Goal: Task Accomplishment & Management: Complete application form

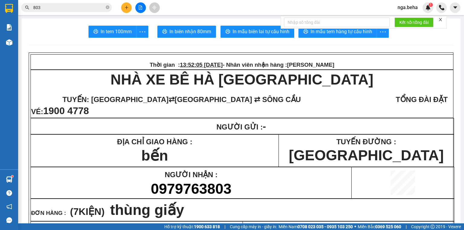
click at [87, 9] on input "803" at bounding box center [68, 7] width 71 height 7
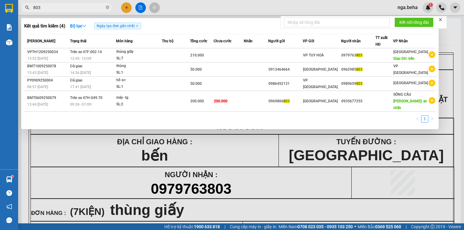
click at [87, 9] on input "803" at bounding box center [68, 7] width 71 height 7
paste input "0398714512"
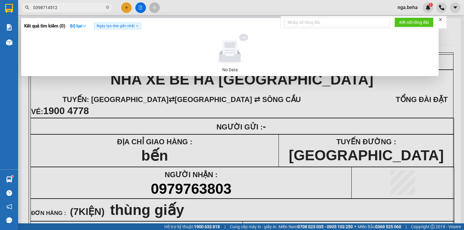
click at [79, 1] on div at bounding box center [232, 115] width 464 height 230
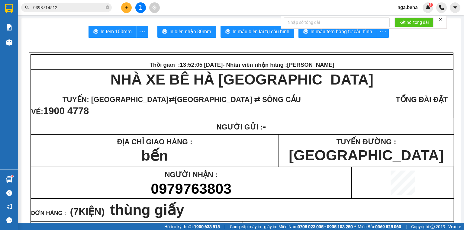
click at [76, 12] on div "Kết quả tìm kiếm ( 0 ) Bộ lọc Ngày tạo đơn gần nhất No Data 0398714512" at bounding box center [59, 7] width 118 height 11
click at [76, 10] on input "0398714512" at bounding box center [68, 7] width 71 height 7
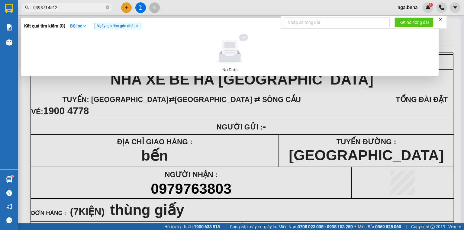
click at [76, 10] on input "0398714512" at bounding box center [68, 7] width 71 height 7
drag, startPoint x: 66, startPoint y: 0, endPoint x: 64, endPoint y: 11, distance: 11.0
click at [65, 2] on div at bounding box center [232, 115] width 464 height 230
click at [64, 8] on input "0398714512" at bounding box center [68, 7] width 71 height 7
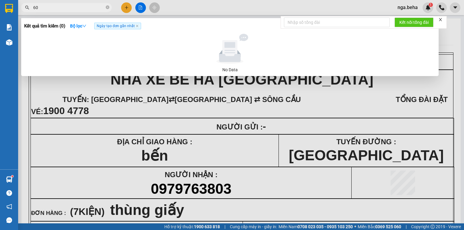
type input "6"
click at [64, 11] on span "066213" at bounding box center [66, 7] width 91 height 9
click at [67, 8] on input "066213" at bounding box center [68, 7] width 71 height 7
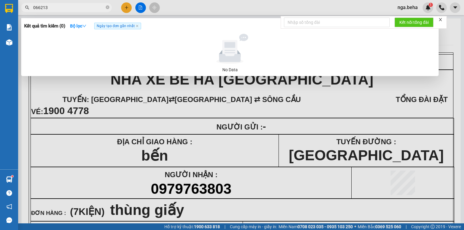
click at [67, 8] on input "066213" at bounding box center [68, 7] width 71 height 7
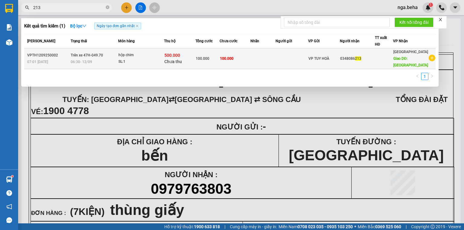
type input "213"
click at [314, 58] on span "VP TUY HOÀ" at bounding box center [318, 58] width 21 height 4
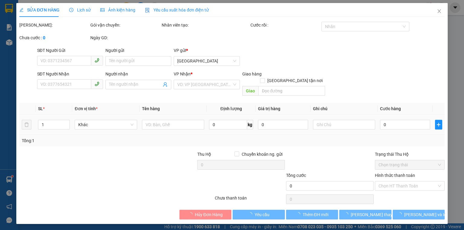
type input "0348086213"
type input "Sơn thành"
type input "100.000"
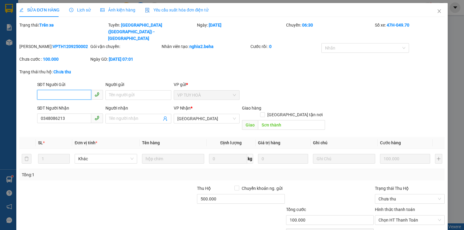
click at [74, 90] on input "SĐT Người Gửi" at bounding box center [64, 95] width 54 height 10
paste input "0398714512"
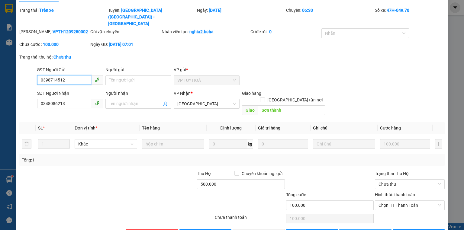
type input "0398714512"
click at [374, 230] on span "[PERSON_NAME] thay đổi" at bounding box center [375, 234] width 48 height 7
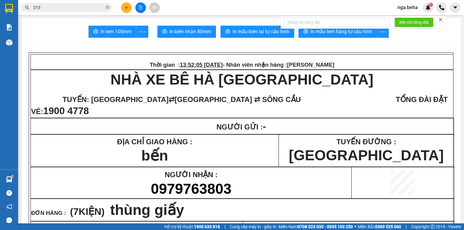
click at [241, 104] on span "[GEOGRAPHIC_DATA] ⇄ SÔNG CẦU" at bounding box center [238, 99] width 126 height 8
click at [317, 139] on td "TUYẾN ĐƯỜNG : [GEOGRAPHIC_DATA]" at bounding box center [366, 151] width 175 height 32
